Goal: Book appointment/travel/reservation

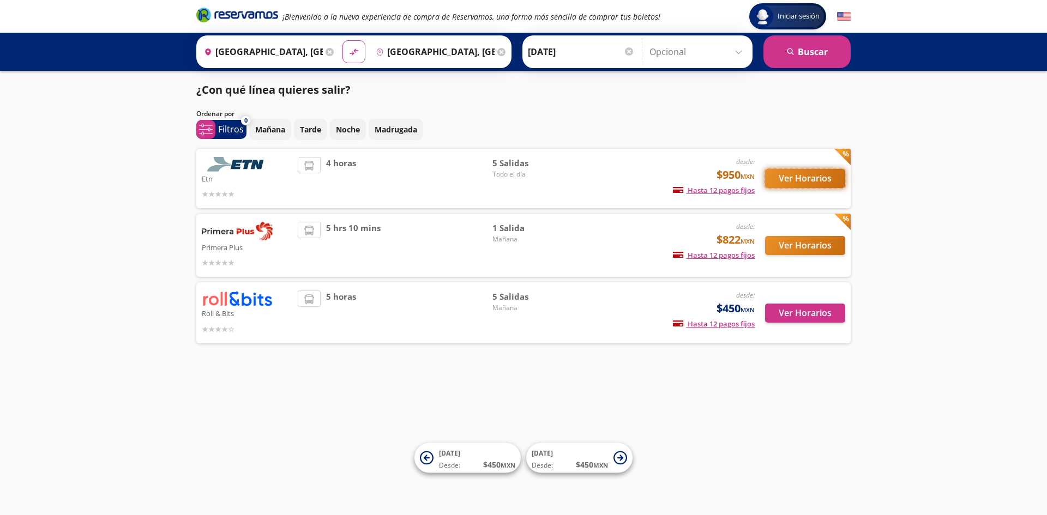
click at [786, 179] on button "Ver Horarios" at bounding box center [805, 178] width 80 height 19
click at [803, 245] on button "Ver Horarios" at bounding box center [805, 245] width 80 height 19
